Goal: Complete application form: Complete application form

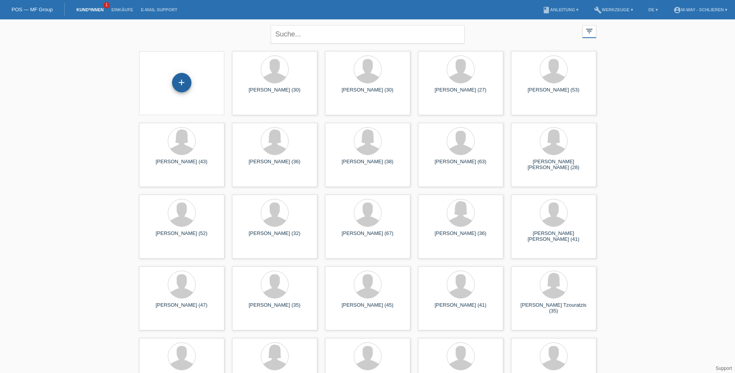
click at [183, 83] on div "+" at bounding box center [181, 82] width 19 height 19
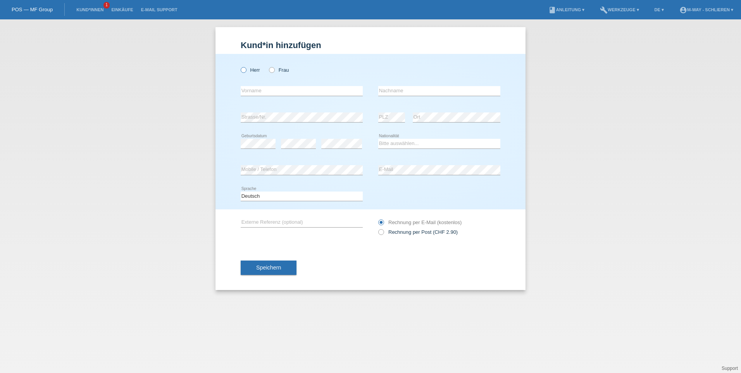
click at [240, 66] on icon at bounding box center [240, 66] width 0 height 0
click at [243, 70] on input "Herr" at bounding box center [243, 69] width 5 height 5
radio input "true"
click at [257, 90] on input "text" at bounding box center [302, 91] width 122 height 10
type input "[PERSON_NAME]"
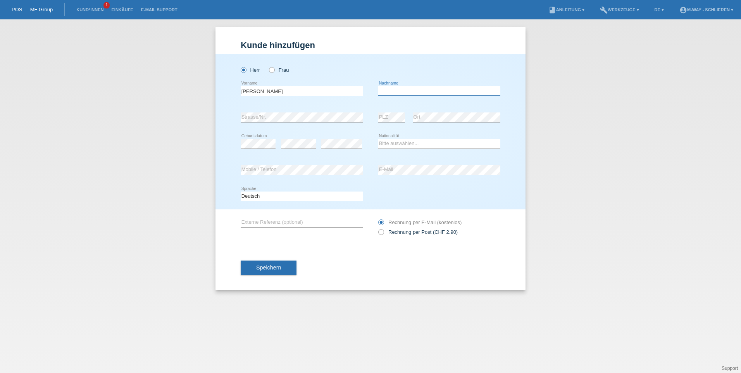
click at [403, 86] on input "text" at bounding box center [439, 91] width 122 height 10
type input "[PERSON_NAME]"
click at [401, 142] on select "Bitte auswählen... Schweiz Deutschland Liechtenstein Österreich ------------ Af…" at bounding box center [439, 143] width 122 height 9
select select "CH"
click at [378, 139] on select "Bitte auswählen... Schweiz Deutschland Liechtenstein Österreich ------------ Af…" at bounding box center [439, 143] width 122 height 9
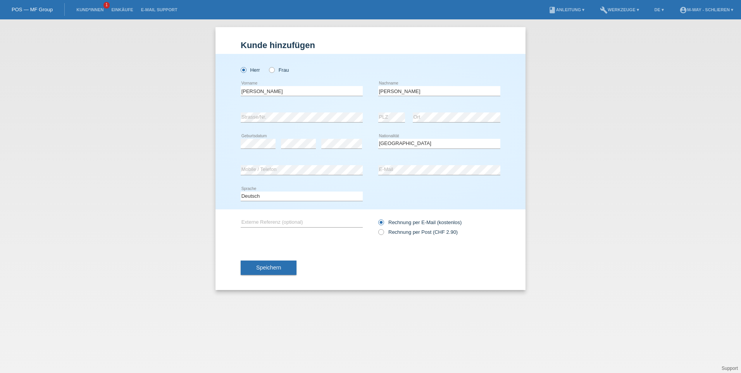
click at [378, 196] on div "Deutsch Français Italiano English error Sprache" at bounding box center [371, 196] width 260 height 26
click at [281, 265] on button "Speichern" at bounding box center [269, 267] width 56 height 15
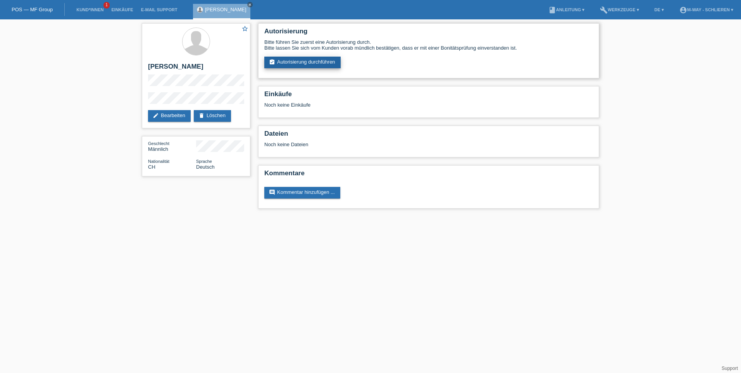
click at [314, 63] on link "assignment_turned_in Autorisierung durchführen" at bounding box center [302, 63] width 76 height 12
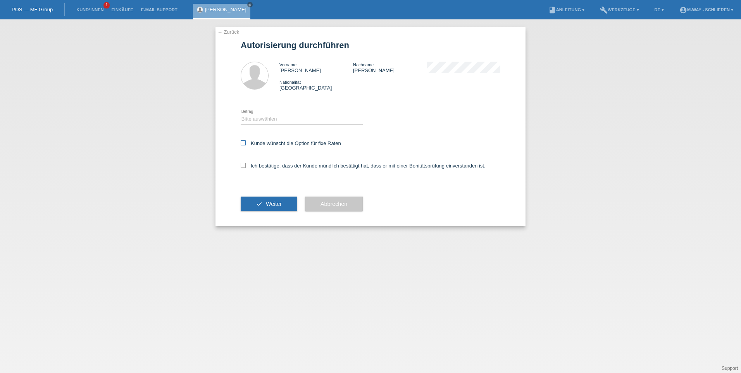
click at [243, 143] on icon at bounding box center [243, 142] width 5 height 5
click at [243, 143] on input "Kunde wünscht die Option für fixe Raten" at bounding box center [243, 142] width 5 height 5
checkbox input "true"
click at [243, 164] on icon at bounding box center [243, 165] width 5 height 5
click at [243, 164] on input "Ich bestätige, dass der Kunde mündlich bestätigt hat, dass er mit einer Bonität…" at bounding box center [243, 165] width 5 height 5
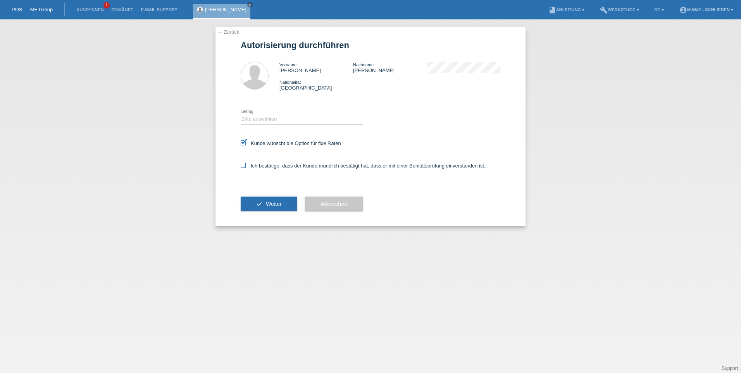
checkbox input "true"
click at [257, 113] on div "Bitte auswählen CHF 1.00 - CHF 499.00 CHF 500.00 - CHF 1'999.00 CHF 2'000.00 - …" at bounding box center [302, 119] width 122 height 26
click at [257, 116] on select "Bitte auswählen CHF 1.00 - CHF 499.00 CHF 500.00 - CHF 1'999.00 CHF 2'000.00 - …" at bounding box center [302, 118] width 122 height 9
select select "3"
click at [241, 114] on select "Bitte auswählen CHF 1.00 - CHF 499.00 CHF 500.00 - CHF 1'999.00 CHF 2'000.00 - …" at bounding box center [302, 118] width 122 height 9
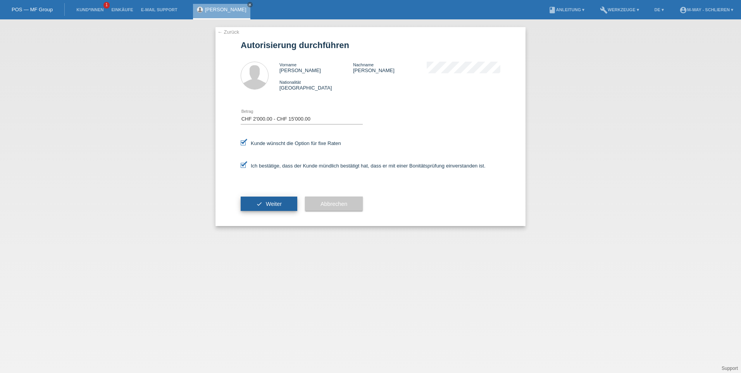
click at [278, 200] on button "check Weiter" at bounding box center [269, 204] width 57 height 15
